Goal: Task Accomplishment & Management: Use online tool/utility

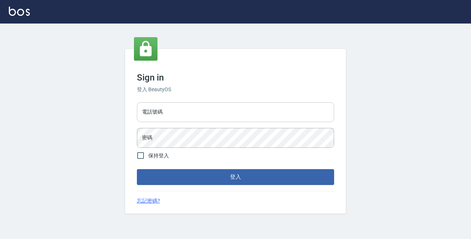
click at [171, 119] on input "電話號碼" at bounding box center [235, 112] width 197 height 20
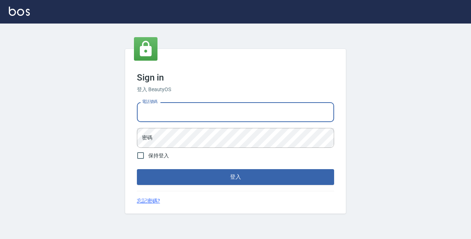
type input "89729295"
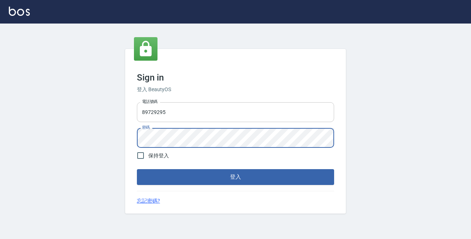
click at [137, 169] on button "登入" at bounding box center [235, 176] width 197 height 15
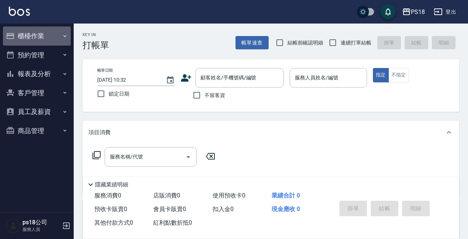
click at [28, 30] on button "櫃檯作業" at bounding box center [37, 36] width 68 height 19
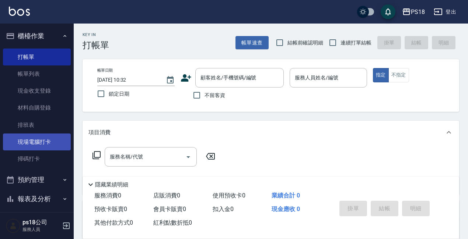
click at [59, 143] on link "現場電腦打卡" at bounding box center [37, 142] width 68 height 17
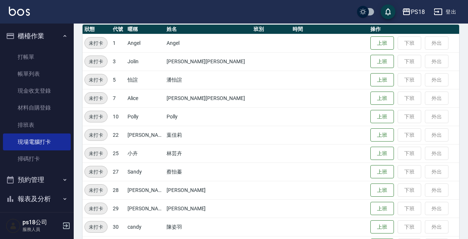
scroll to position [74, 0]
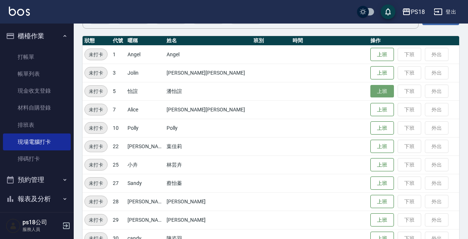
click at [370, 93] on button "上班" at bounding box center [382, 91] width 24 height 13
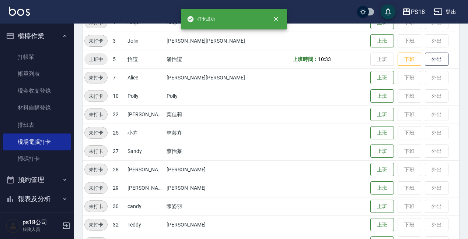
scroll to position [183, 0]
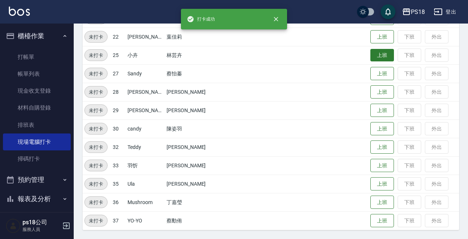
click at [372, 56] on button "上班" at bounding box center [382, 55] width 24 height 13
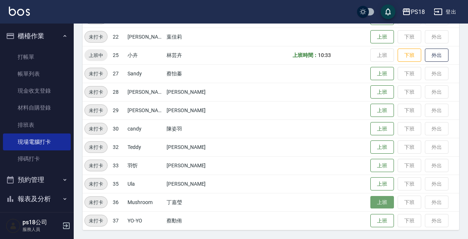
click at [370, 203] on button "上班" at bounding box center [382, 202] width 24 height 13
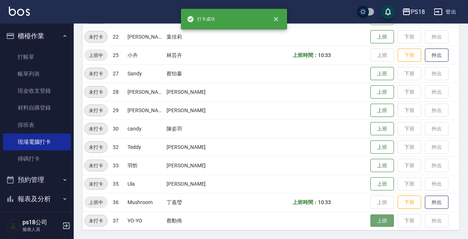
click at [370, 221] on button "上班" at bounding box center [382, 221] width 24 height 13
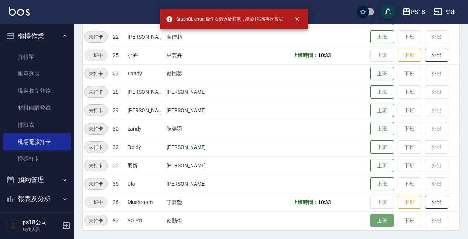
click at [370, 223] on button "上班" at bounding box center [382, 221] width 24 height 13
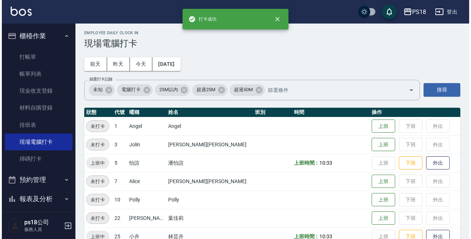
scroll to position [0, 0]
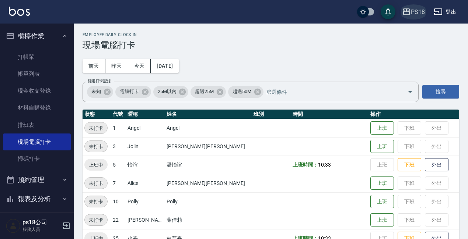
click at [415, 10] on div "PS18" at bounding box center [418, 11] width 14 height 9
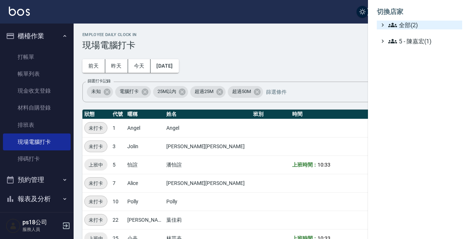
click at [414, 23] on span "全部(2)" at bounding box center [424, 25] width 71 height 9
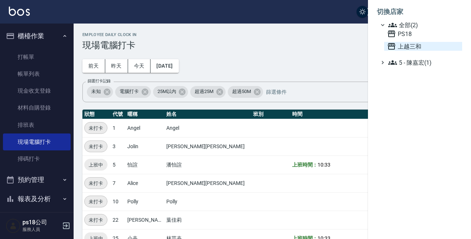
click at [414, 48] on span "上越三和" at bounding box center [424, 46] width 72 height 9
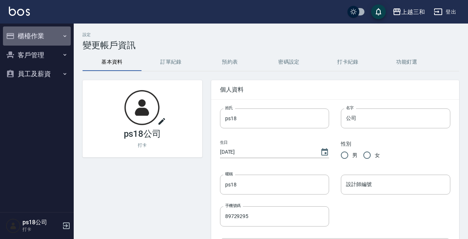
click at [45, 34] on button "櫃檯作業" at bounding box center [37, 36] width 68 height 19
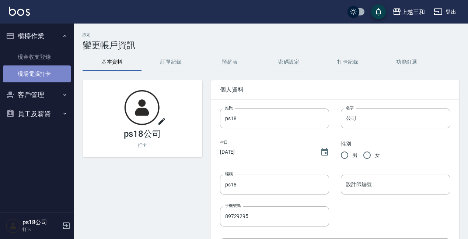
click at [60, 74] on link "現場電腦打卡" at bounding box center [37, 74] width 68 height 17
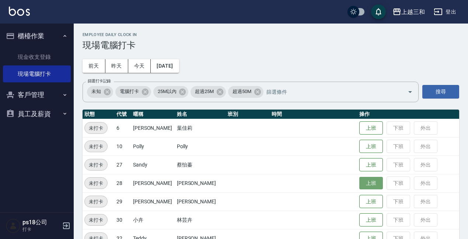
click at [359, 184] on button "上班" at bounding box center [371, 183] width 24 height 13
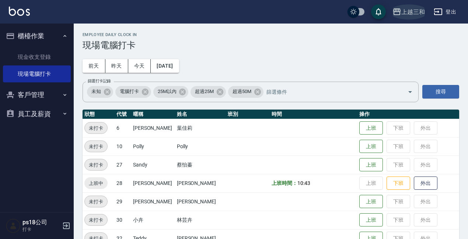
click at [413, 11] on div "上越三和" at bounding box center [413, 11] width 24 height 9
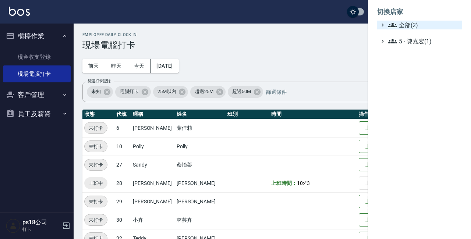
click at [413, 24] on span "全部(2)" at bounding box center [424, 25] width 71 height 9
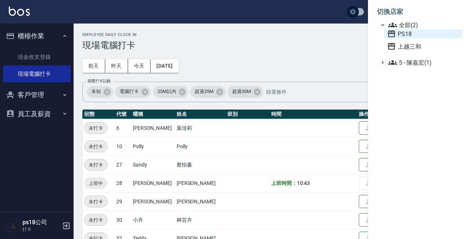
click at [409, 33] on span "PS18" at bounding box center [424, 33] width 72 height 9
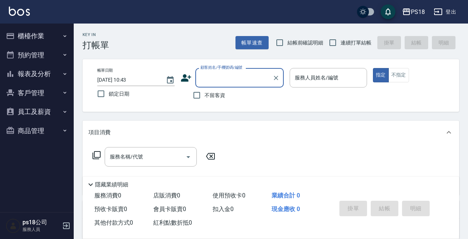
click at [38, 37] on button "櫃檯作業" at bounding box center [37, 36] width 68 height 19
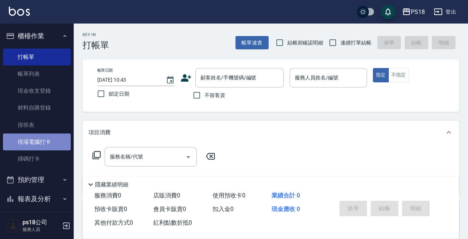
click at [50, 138] on link "現場電腦打卡" at bounding box center [37, 142] width 68 height 17
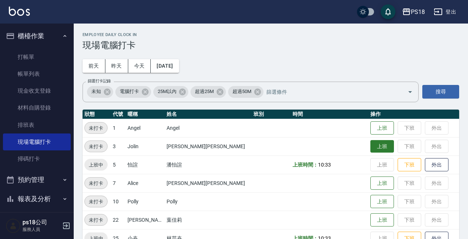
click at [370, 150] on button "上班" at bounding box center [382, 146] width 24 height 13
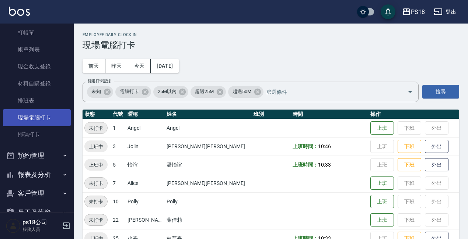
scroll to position [62, 0]
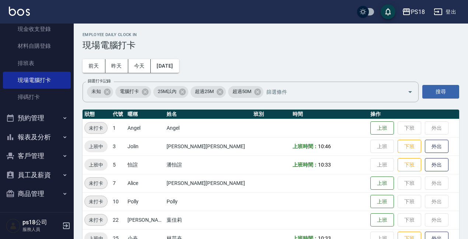
click at [35, 139] on button "報表及分析" at bounding box center [37, 137] width 68 height 19
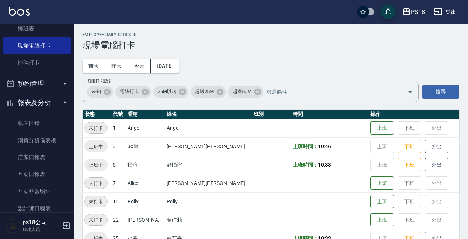
scroll to position [136, 0]
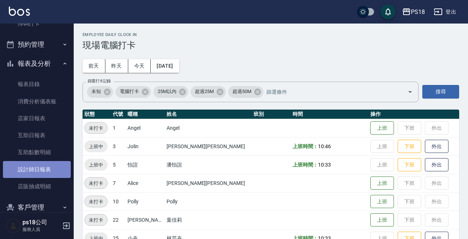
click at [50, 168] on link "設計師日報表" at bounding box center [37, 169] width 68 height 17
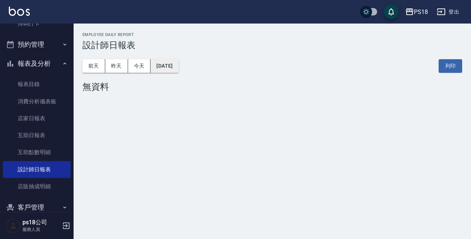
click at [178, 69] on button "[DATE]" at bounding box center [165, 66] width 28 height 14
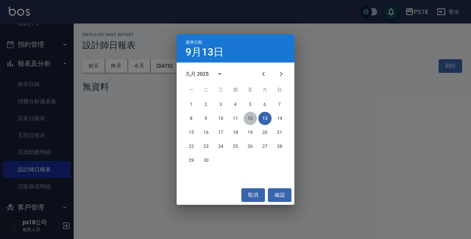
click at [250, 120] on button "12" at bounding box center [250, 118] width 13 height 13
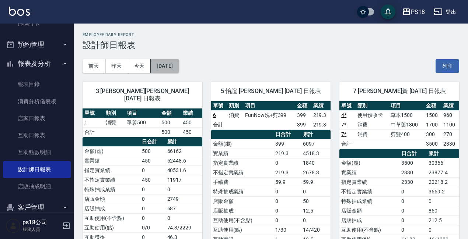
click at [175, 64] on button "2025/09/12" at bounding box center [165, 66] width 28 height 14
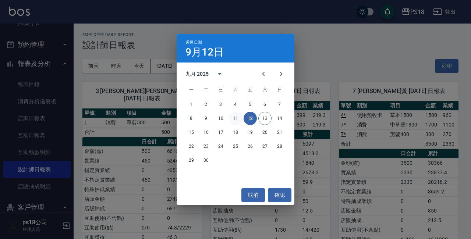
click at [234, 118] on button "11" at bounding box center [235, 118] width 13 height 13
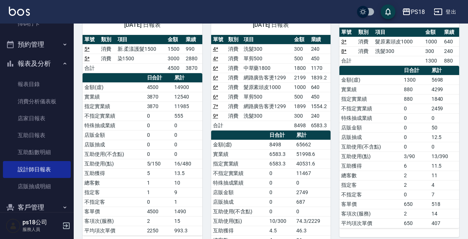
scroll to position [62, 0]
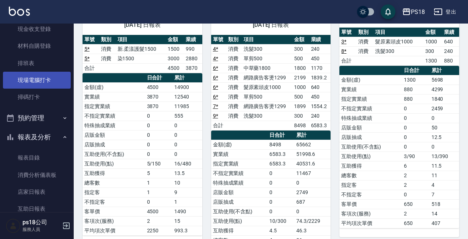
click at [43, 84] on link "現場電腦打卡" at bounding box center [37, 80] width 68 height 17
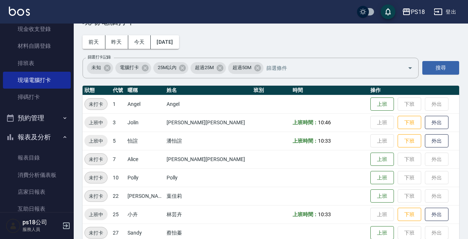
scroll to position [37, 0]
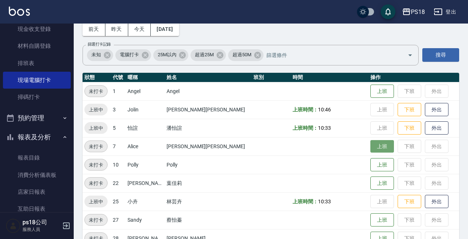
click at [375, 148] on button "上班" at bounding box center [382, 146] width 24 height 13
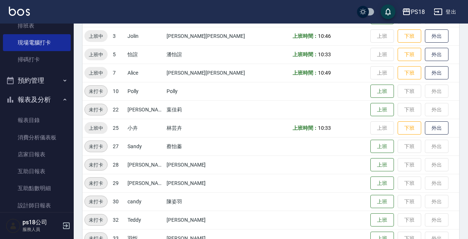
scroll to position [136, 0]
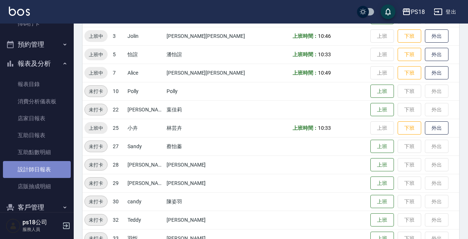
click at [38, 166] on link "設計師日報表" at bounding box center [37, 169] width 68 height 17
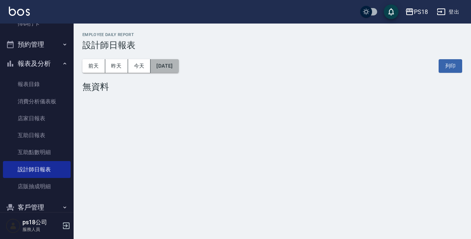
click at [179, 68] on button "[DATE]" at bounding box center [165, 66] width 28 height 14
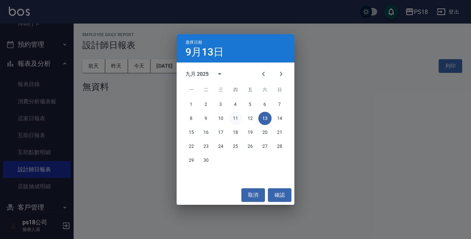
click at [236, 118] on button "11" at bounding box center [235, 118] width 13 height 13
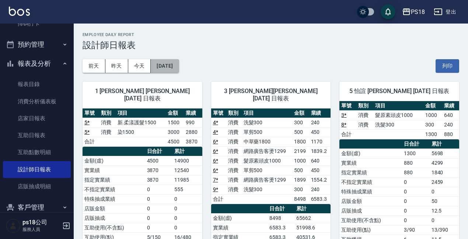
click at [179, 68] on button "2025/09/11" at bounding box center [165, 66] width 28 height 14
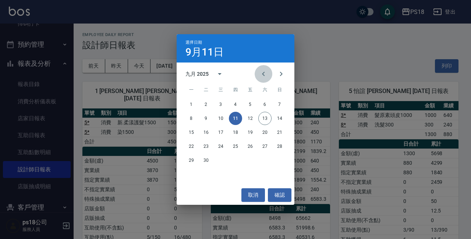
click at [261, 77] on icon "Previous month" at bounding box center [263, 74] width 9 height 9
click at [193, 132] on button "11" at bounding box center [191, 132] width 13 height 13
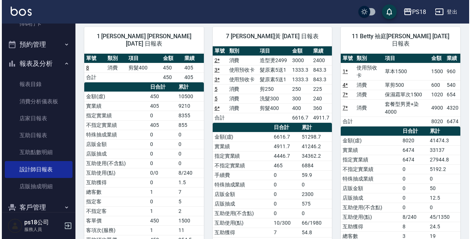
scroll to position [18, 0]
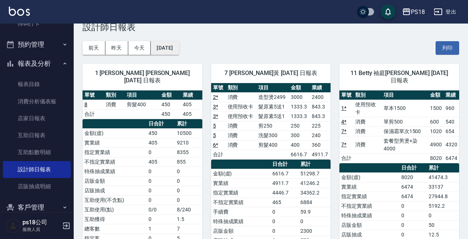
click at [173, 53] on button "2025/08/11" at bounding box center [165, 48] width 28 height 14
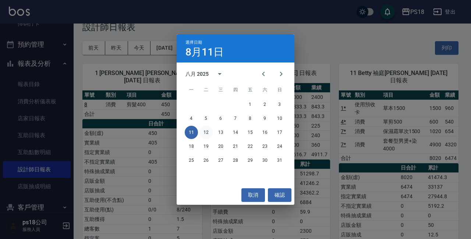
click at [206, 131] on button "12" at bounding box center [206, 132] width 13 height 13
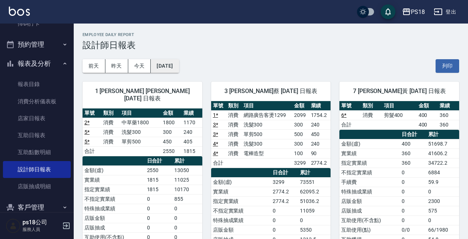
click at [179, 71] on button "2025/08/12" at bounding box center [165, 66] width 28 height 14
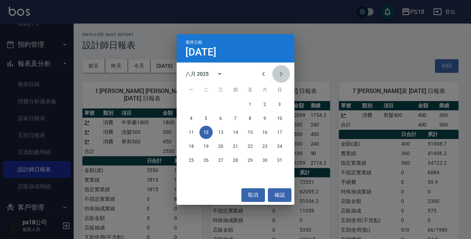
click at [281, 78] on icon "Next month" at bounding box center [281, 74] width 9 height 9
click at [266, 122] on button "13" at bounding box center [265, 118] width 13 height 13
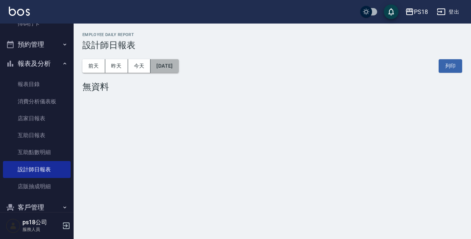
click at [179, 67] on button "[DATE]" at bounding box center [165, 66] width 28 height 14
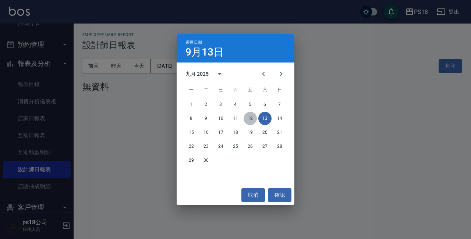
click at [251, 115] on button "12" at bounding box center [250, 118] width 13 height 13
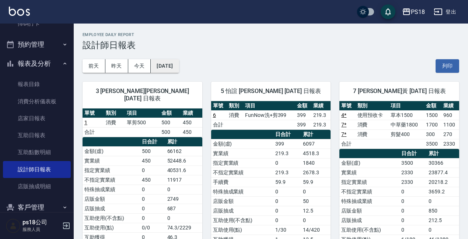
click at [179, 64] on button "2025/09/12" at bounding box center [165, 66] width 28 height 14
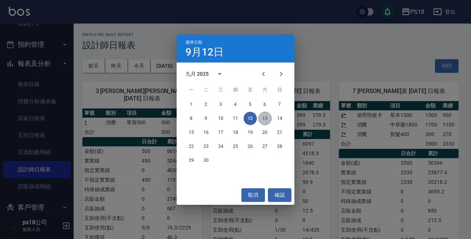
click at [265, 118] on button "13" at bounding box center [265, 118] width 13 height 13
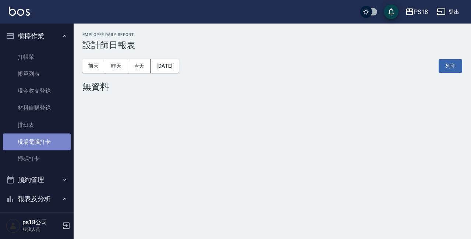
click at [39, 137] on link "現場電腦打卡" at bounding box center [37, 142] width 68 height 17
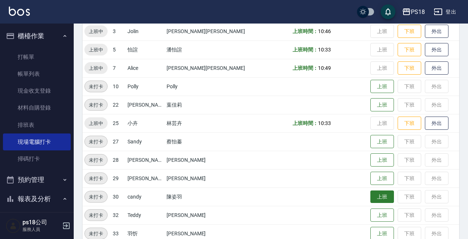
scroll to position [183, 0]
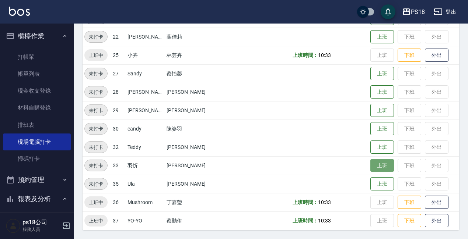
click at [370, 168] on button "上班" at bounding box center [382, 165] width 24 height 13
